Goal: Information Seeking & Learning: Learn about a topic

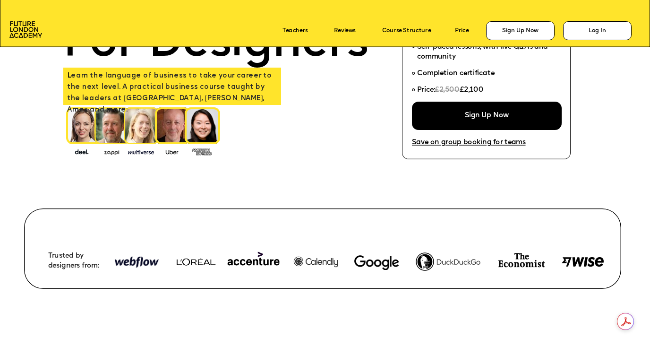
scroll to position [120, 0]
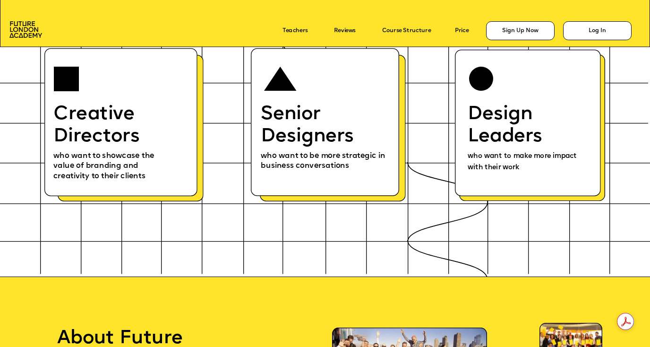
scroll to position [3989, 0]
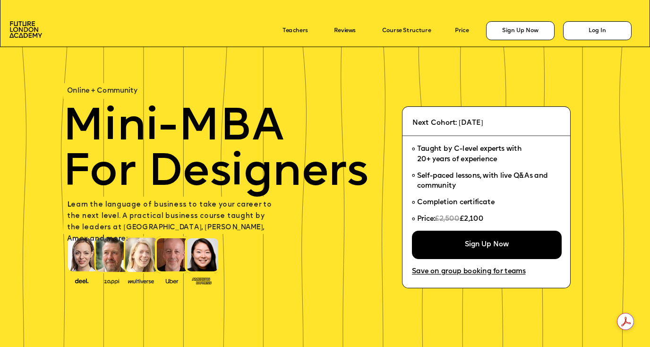
scroll to position [3989, 0]
